Goal: Communication & Community: Connect with others

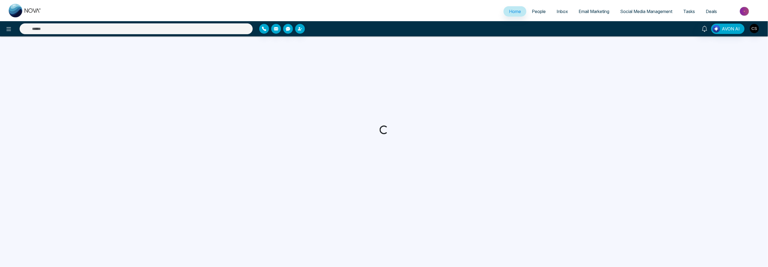
select select "*"
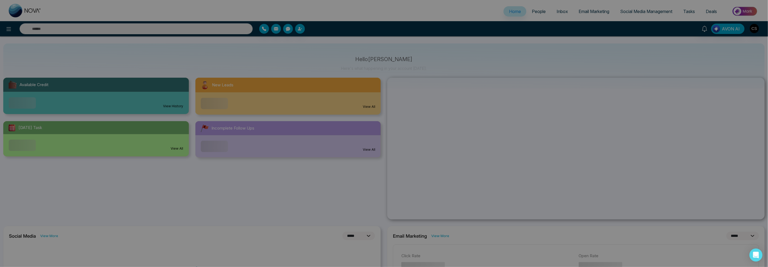
scroll to position [21, 0]
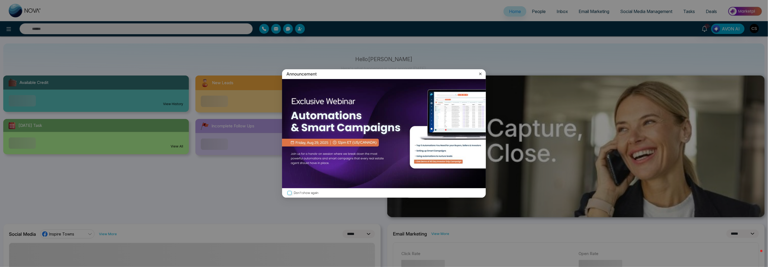
click at [480, 74] on icon at bounding box center [480, 73] width 5 height 5
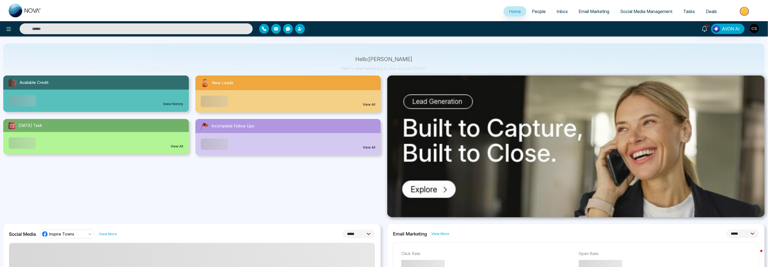
click at [538, 9] on span "People" at bounding box center [539, 11] width 14 height 5
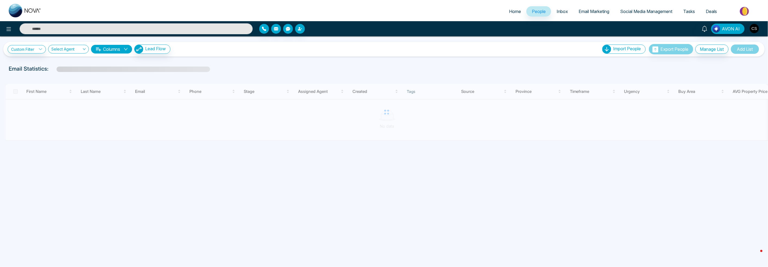
click at [512, 12] on span "Home" at bounding box center [515, 11] width 12 height 5
select select "*"
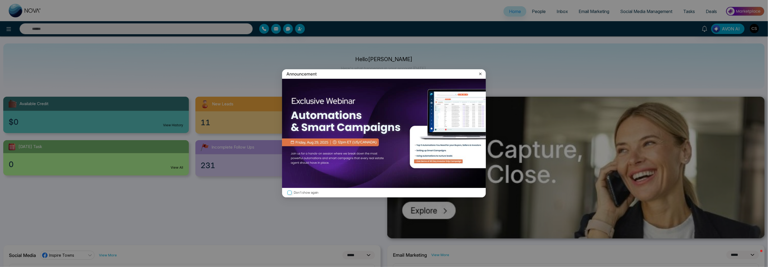
click at [163, 31] on div "Announcement Don't show again" at bounding box center [384, 133] width 768 height 267
click at [482, 74] on icon at bounding box center [480, 73] width 5 height 5
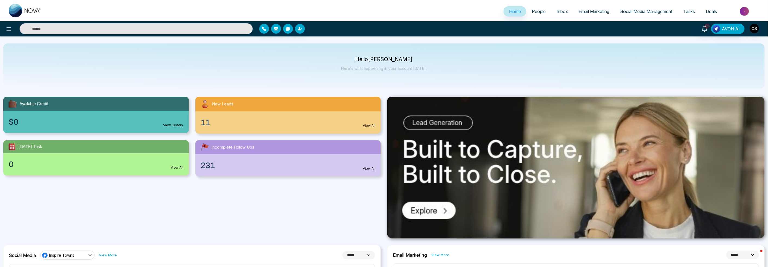
click at [223, 28] on input "text" at bounding box center [136, 28] width 233 height 11
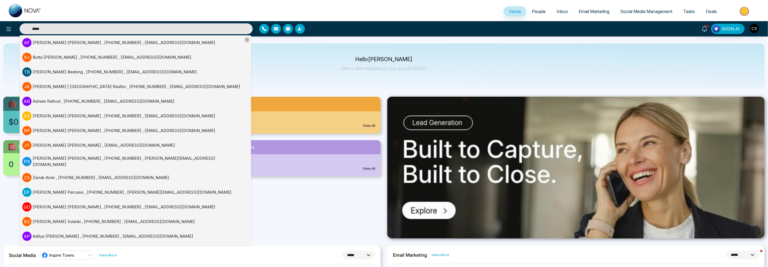
type input "*****"
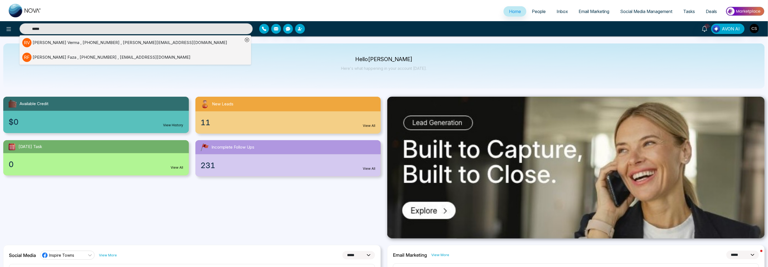
click at [91, 42] on div "[PERSON_NAME] , [PHONE_NUMBER] , [PERSON_NAME][EMAIL_ADDRESS][DOMAIN_NAME]" at bounding box center [130, 43] width 195 height 6
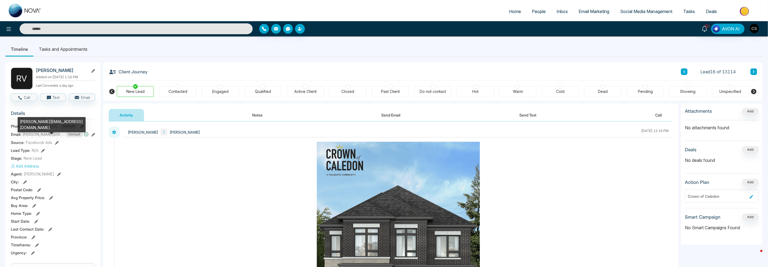
click at [45, 133] on span "[PERSON_NAME][EMAIL_ADDRESS][DOMAIN_NAME]" at bounding box center [43, 135] width 41 height 6
copy span "[PERSON_NAME][EMAIL_ADDRESS][DOMAIN_NAME]"
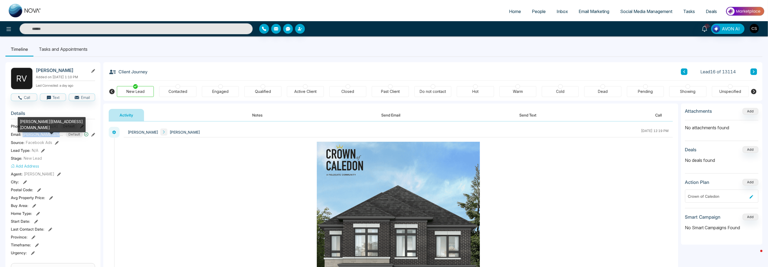
copy span "[PERSON_NAME][EMAIL_ADDRESS][DOMAIN_NAME]"
click at [20, 48] on li "Timeline" at bounding box center [19, 49] width 28 height 15
click at [36, 12] on img at bounding box center [25, 11] width 33 height 14
select select "*"
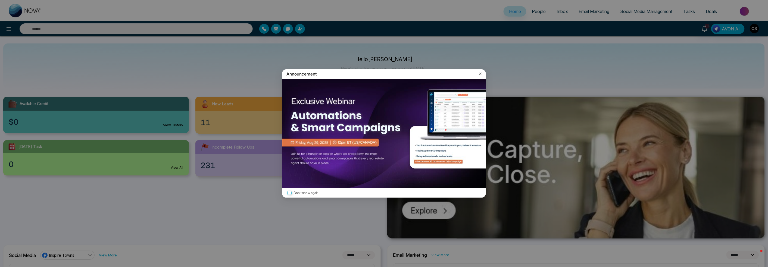
click at [326, 164] on img at bounding box center [384, 133] width 204 height 109
click at [481, 74] on icon at bounding box center [480, 74] width 2 height 2
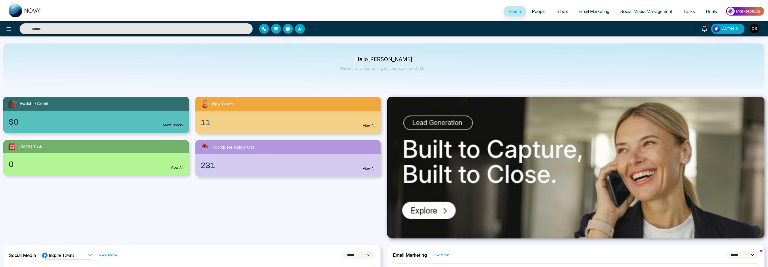
click at [581, 10] on span "Email Marketing" at bounding box center [594, 11] width 31 height 5
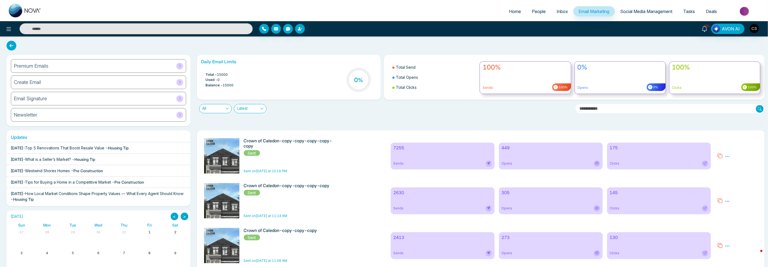
click at [631, 11] on span "Social Media Management" at bounding box center [646, 11] width 52 height 5
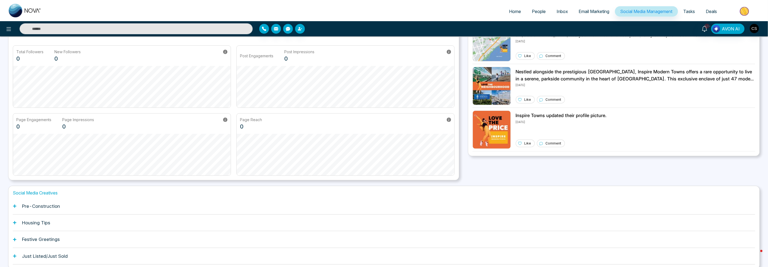
scroll to position [40, 0]
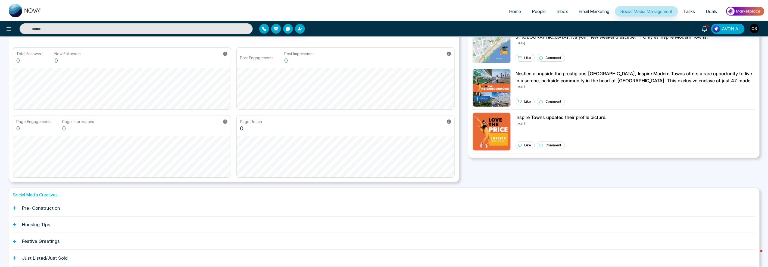
click at [89, 208] on div "Pre-Construction" at bounding box center [384, 208] width 742 height 17
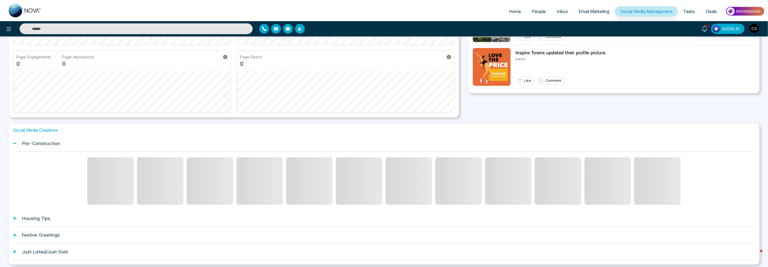
scroll to position [109, 0]
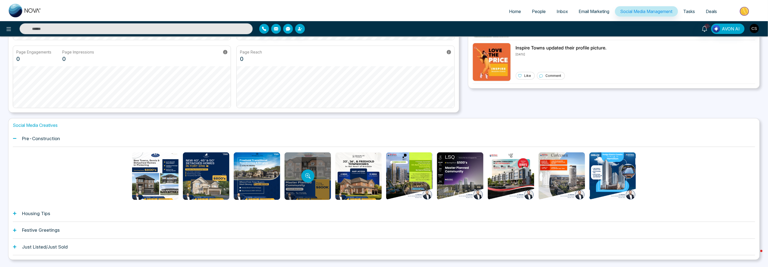
click at [317, 161] on div at bounding box center [307, 176] width 46 height 48
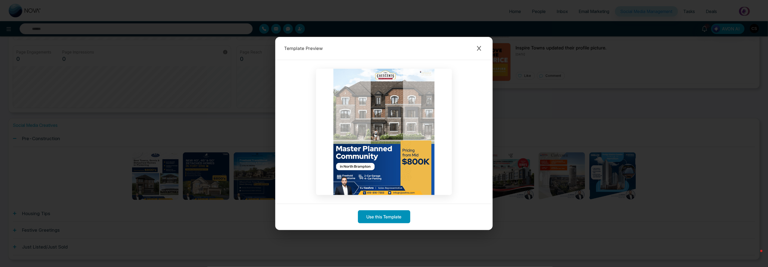
click at [371, 217] on button "Use this Template" at bounding box center [384, 216] width 52 height 13
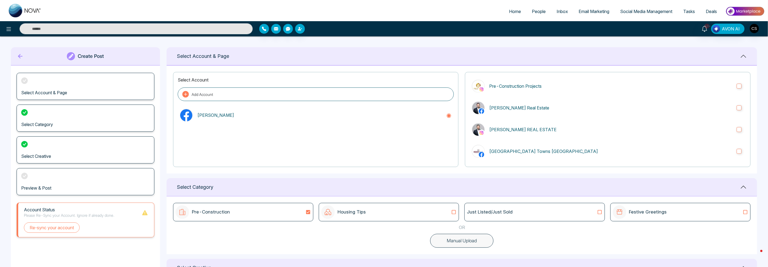
scroll to position [118, 0]
click at [505, 128] on p "[PERSON_NAME] REAL ESTATE" at bounding box center [610, 127] width 243 height 7
click at [507, 107] on p "[PERSON_NAME] Real Estate" at bounding box center [610, 106] width 243 height 7
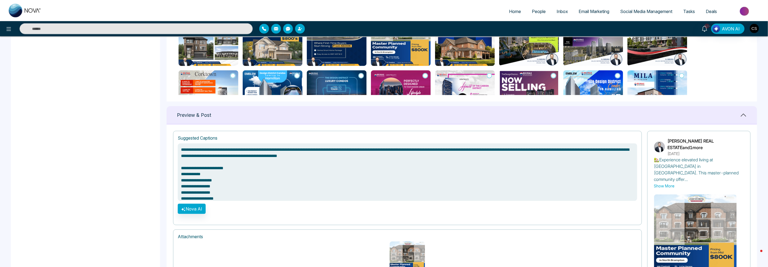
scroll to position [324, 0]
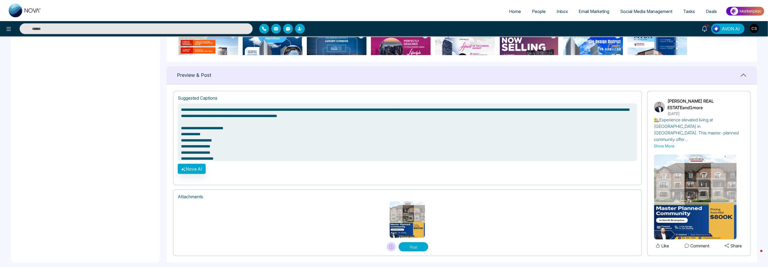
click at [417, 242] on button "Post" at bounding box center [414, 246] width 30 height 9
type textarea "**********"
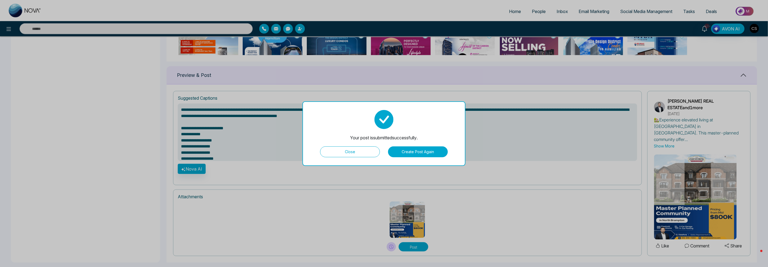
type textarea "**********"
click at [364, 149] on button "Close" at bounding box center [350, 151] width 60 height 11
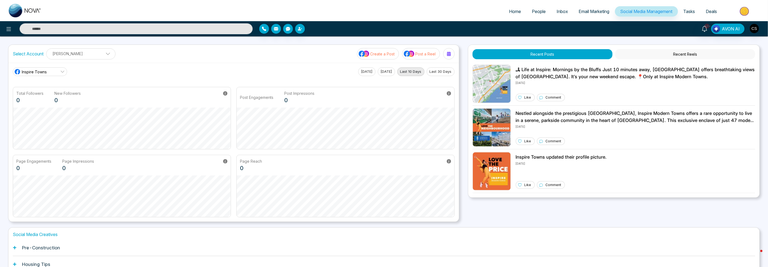
click at [518, 14] on link "Home" at bounding box center [514, 11] width 23 height 10
select select "*"
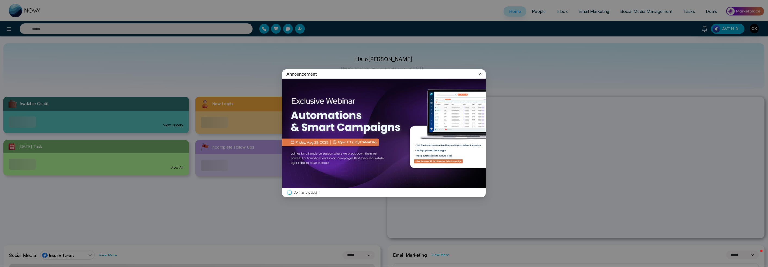
click at [525, 11] on div "Announcement Don't show again" at bounding box center [384, 133] width 768 height 267
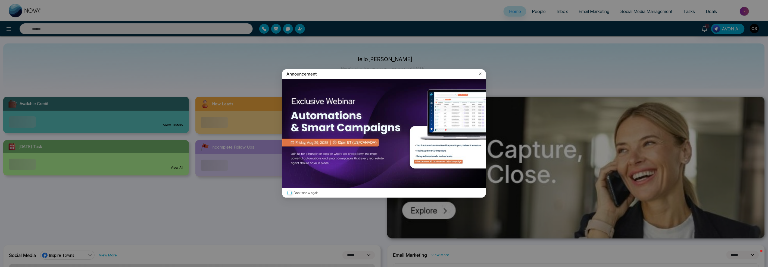
click at [480, 75] on icon at bounding box center [480, 73] width 5 height 5
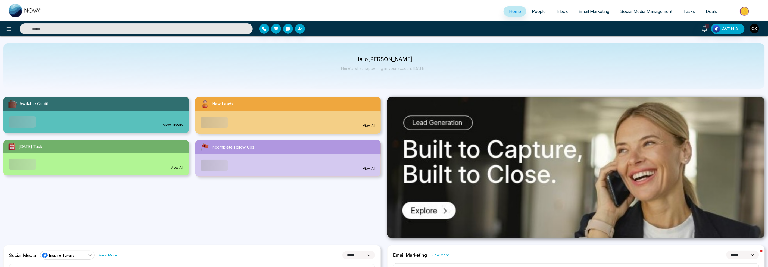
click at [537, 13] on span "People" at bounding box center [539, 11] width 14 height 5
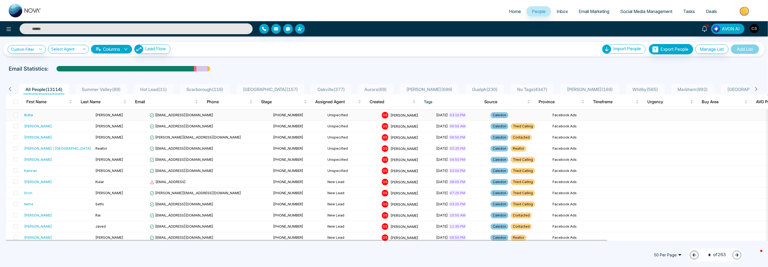
click at [97, 117] on td "[PERSON_NAME]" at bounding box center [120, 115] width 54 height 11
